Goal: Find specific page/section: Find specific page/section

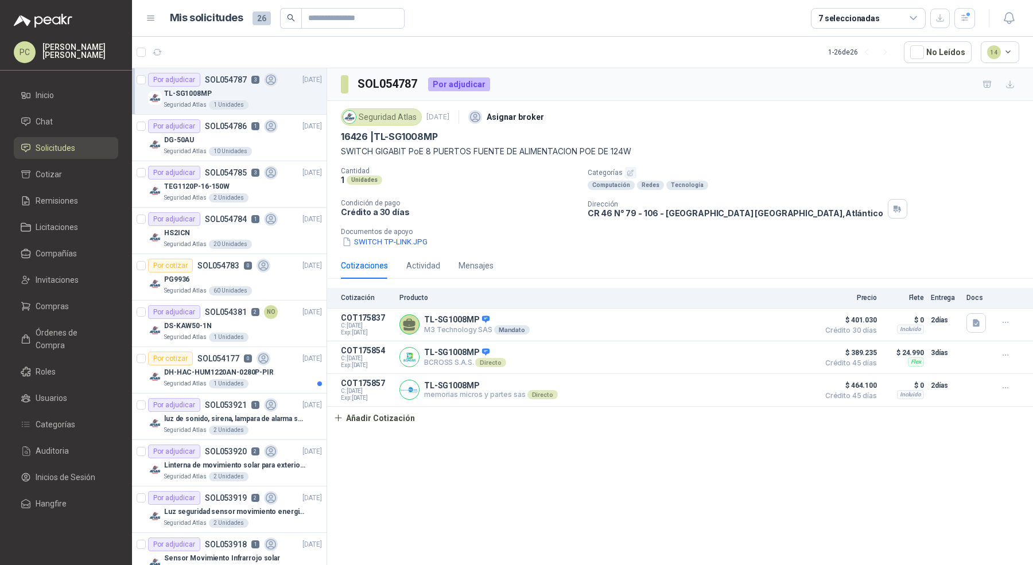
click at [64, 153] on span "Solicitudes" at bounding box center [56, 148] width 40 height 13
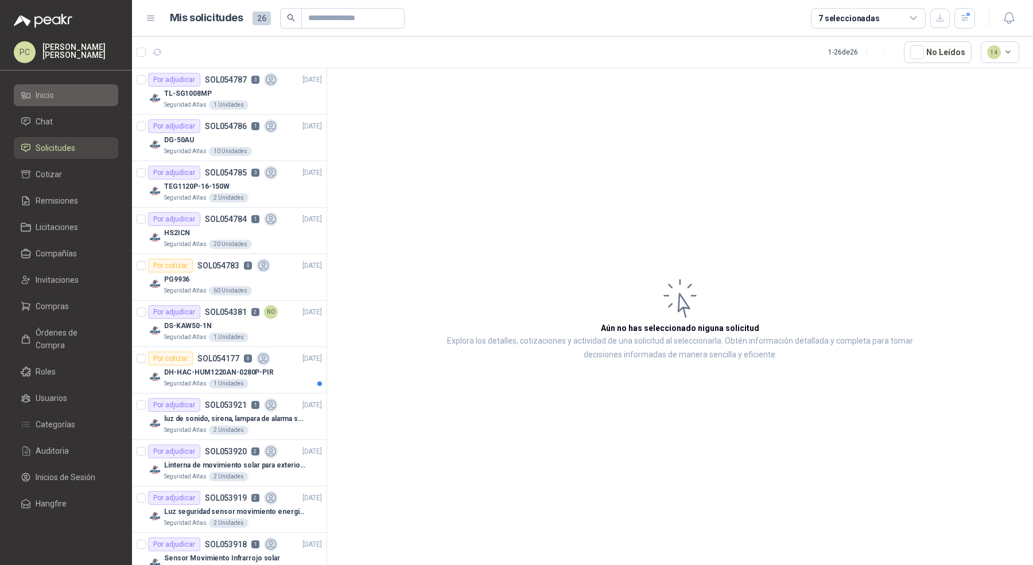
click at [50, 101] on span "Inicio" at bounding box center [45, 95] width 18 height 13
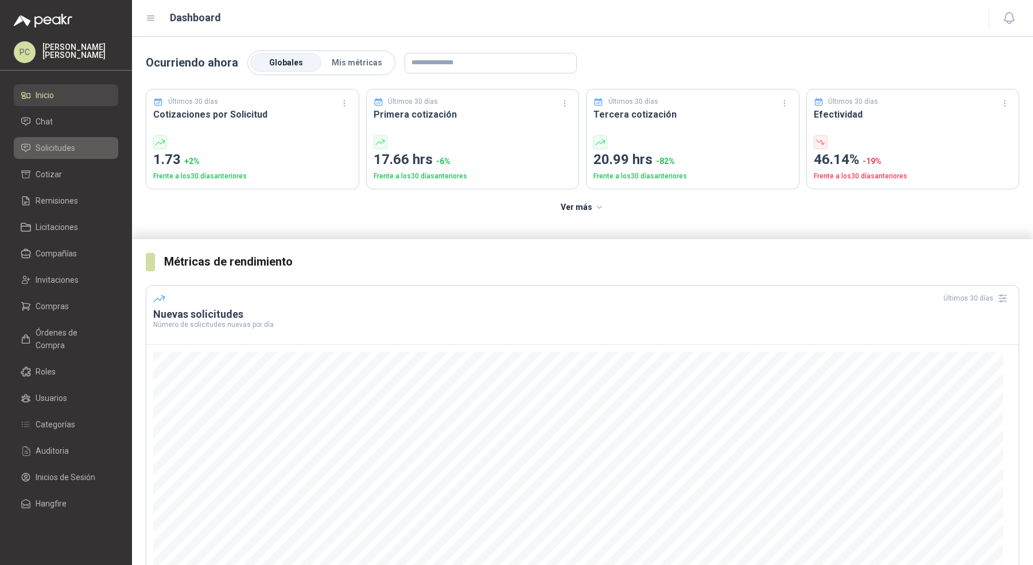
click at [72, 150] on span "Solicitudes" at bounding box center [56, 148] width 40 height 13
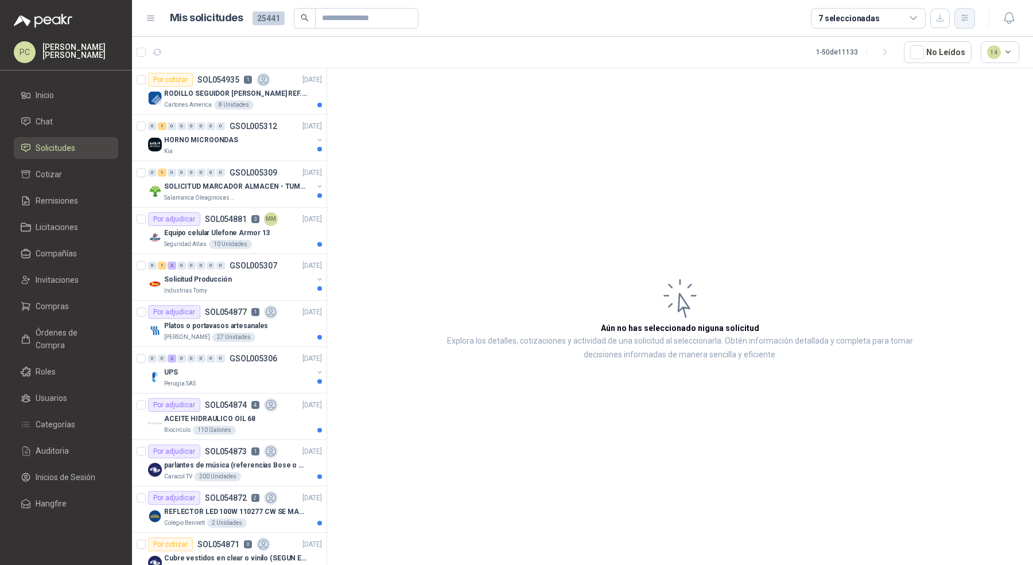
click at [963, 22] on icon "button" at bounding box center [965, 18] width 10 height 10
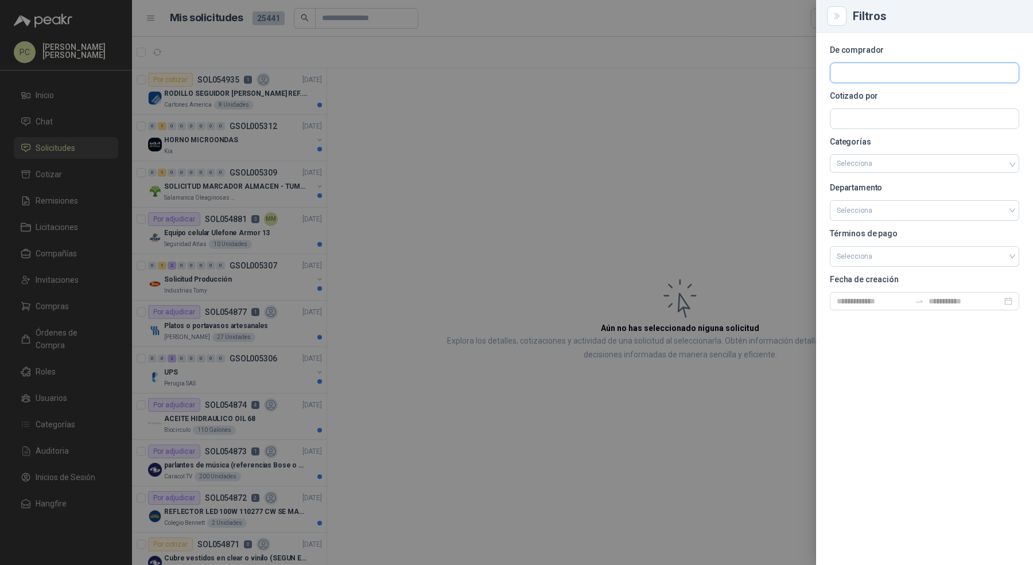
click at [843, 75] on input "text" at bounding box center [925, 73] width 188 height 20
type input "****"
click at [908, 98] on p "Operadores Logísticos del Caribe" at bounding box center [909, 97] width 104 height 7
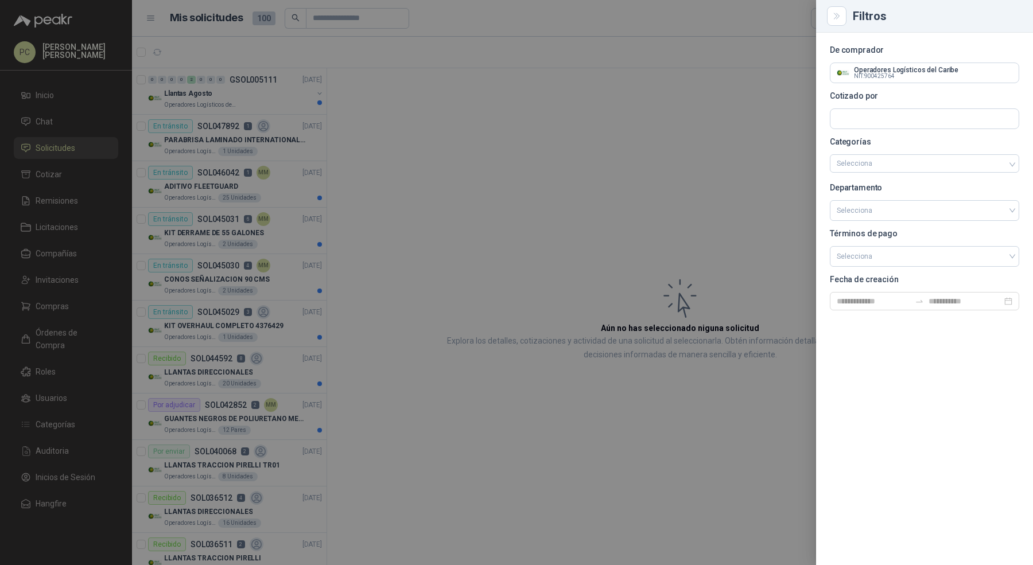
click at [378, 157] on div at bounding box center [516, 282] width 1033 height 565
